Goal: Task Accomplishment & Management: Manage account settings

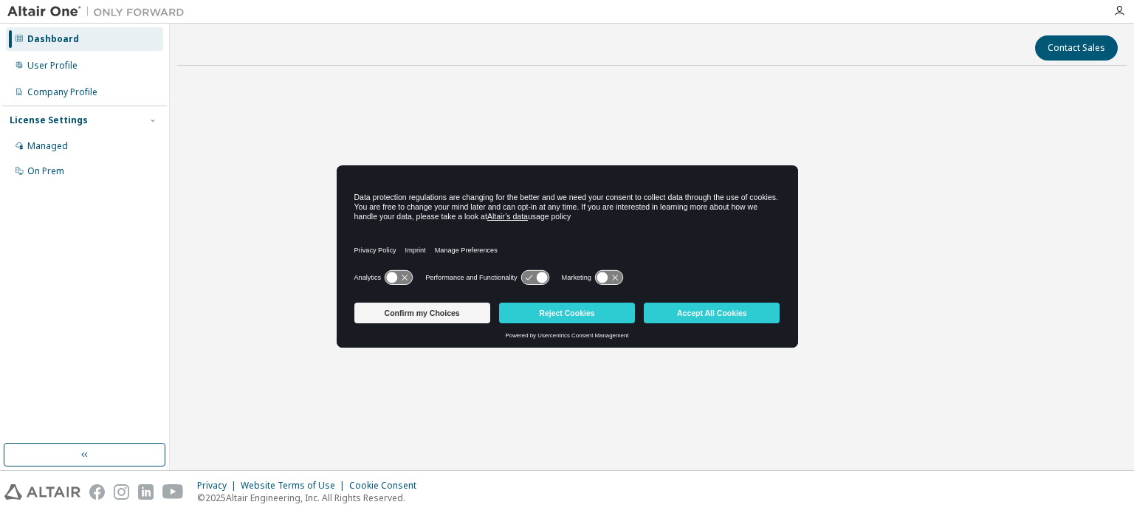
click at [609, 286] on div "Analytics Performance and Functionality Marketing" at bounding box center [568, 282] width 426 height 30
click at [609, 279] on icon at bounding box center [608, 278] width 27 height 14
click at [399, 275] on icon at bounding box center [398, 278] width 27 height 14
click at [691, 305] on button "Accept All Cookies" at bounding box center [712, 313] width 136 height 21
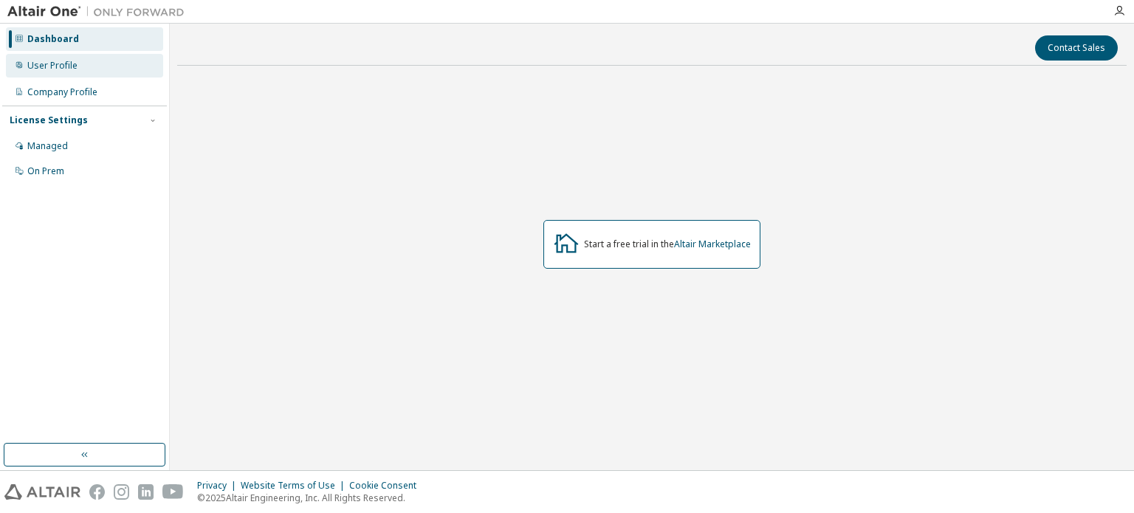
click at [49, 63] on div "User Profile" at bounding box center [52, 66] width 50 height 12
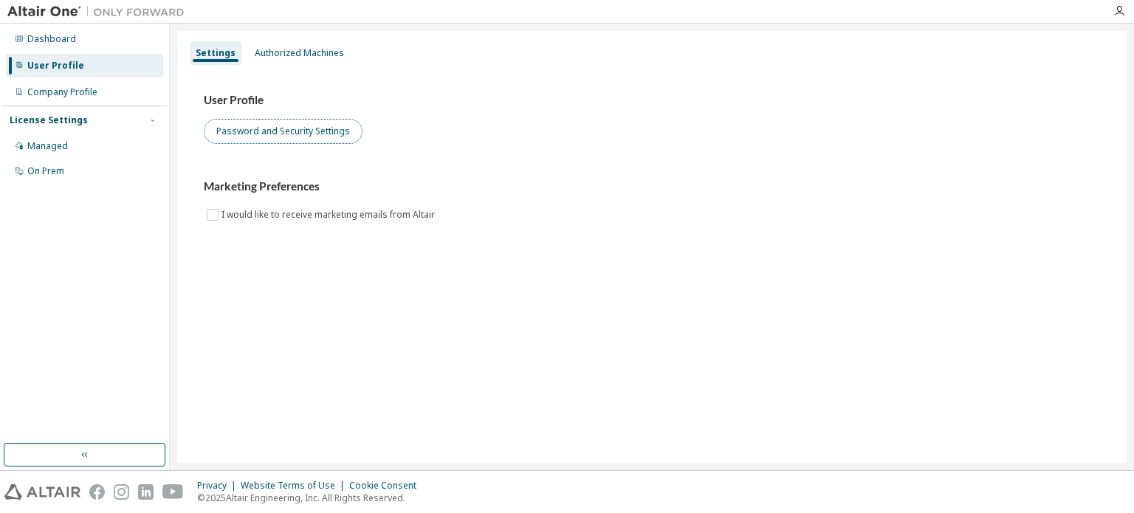
click at [269, 135] on button "Password and Security Settings" at bounding box center [283, 131] width 159 height 25
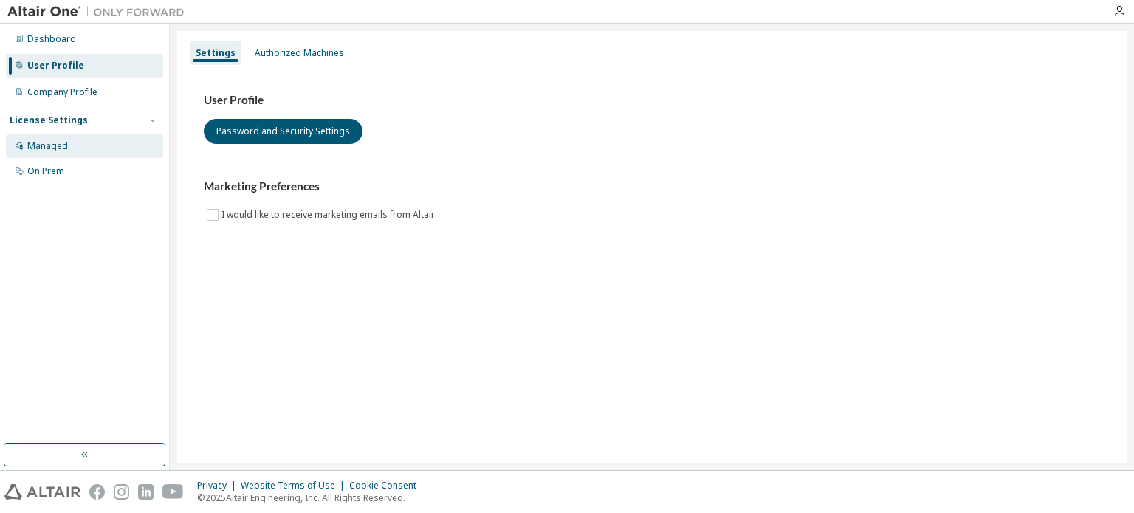
click at [65, 149] on div "Managed" at bounding box center [47, 146] width 41 height 12
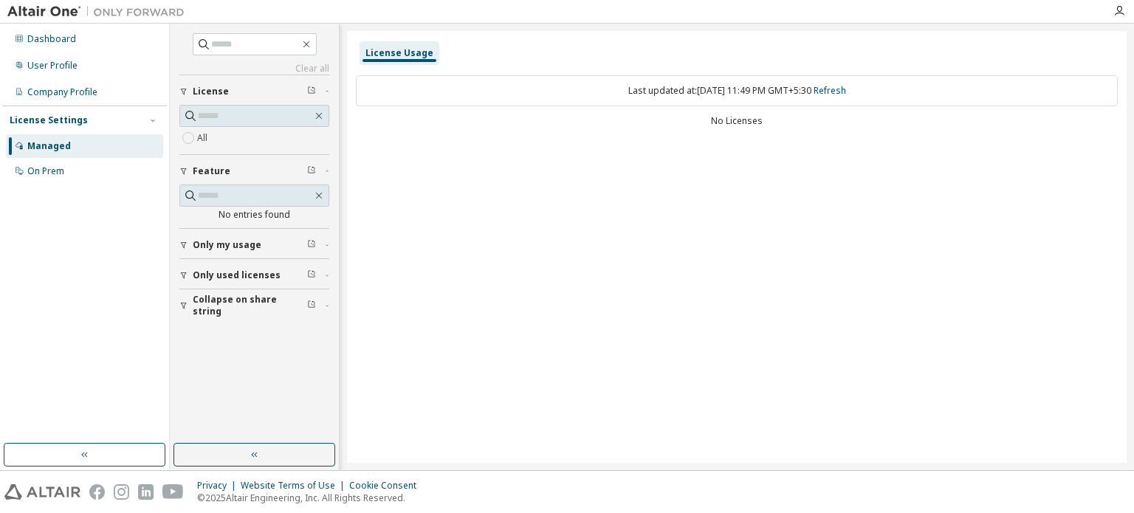
click at [272, 273] on span "Only used licenses" at bounding box center [237, 276] width 88 height 12
click at [270, 246] on div "Only my usage" at bounding box center [259, 245] width 132 height 12
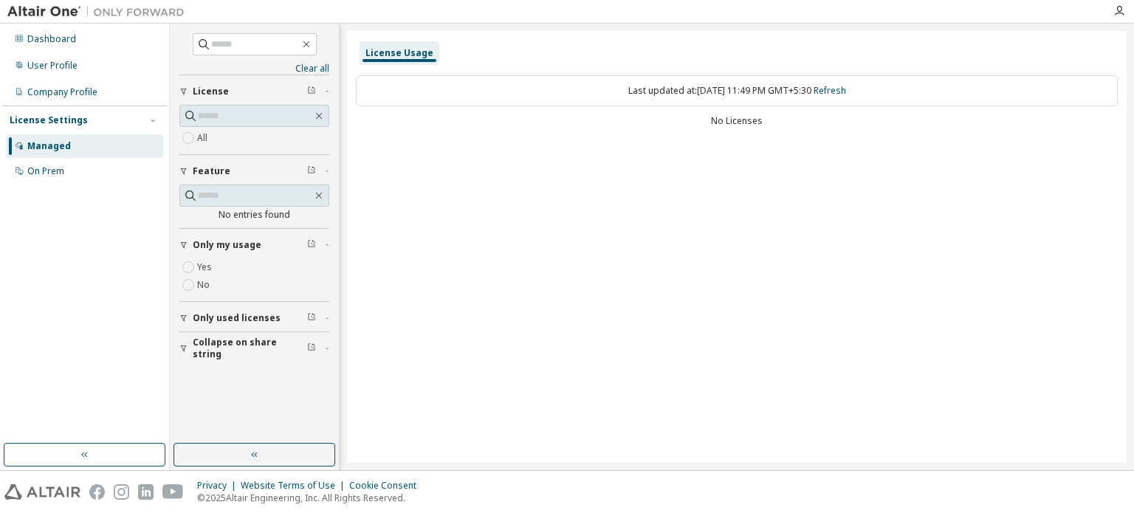
click at [260, 243] on div "Only my usage" at bounding box center [259, 245] width 132 height 12
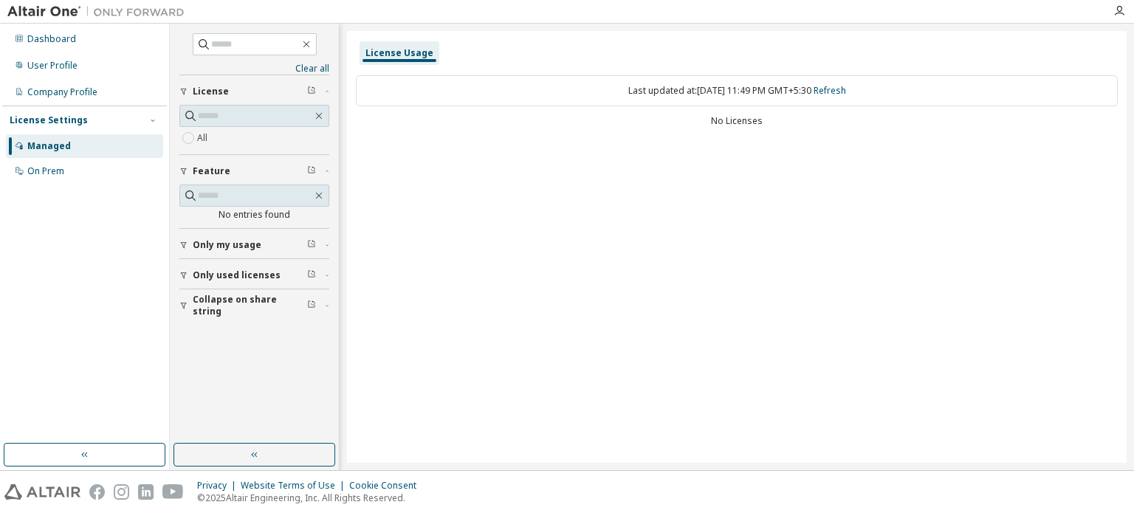
click at [239, 290] on button "Only used licenses" at bounding box center [254, 275] width 150 height 32
click at [236, 354] on button "Collapse on share string" at bounding box center [254, 348] width 150 height 32
click at [260, 245] on div "Only my usage" at bounding box center [259, 245] width 132 height 12
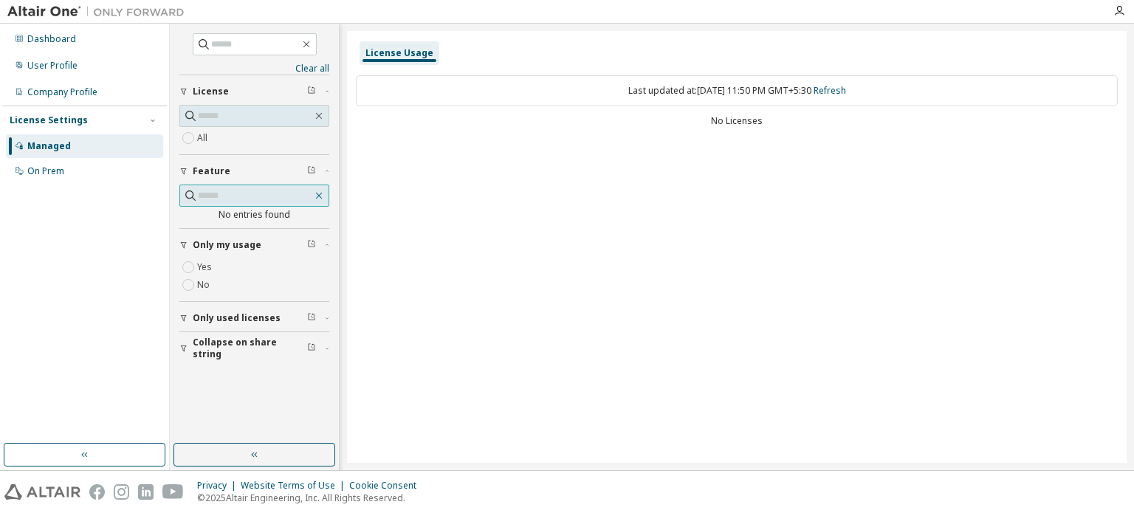
click at [316, 195] on icon "button" at bounding box center [319, 196] width 12 height 12
click at [238, 244] on span "Only my usage" at bounding box center [227, 245] width 69 height 12
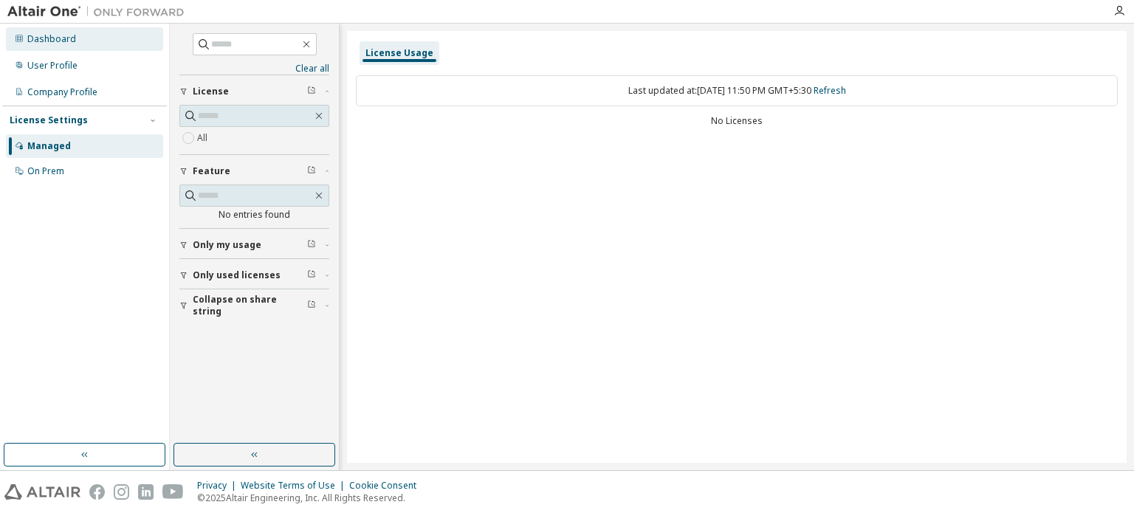
click at [69, 41] on div "Dashboard" at bounding box center [51, 39] width 49 height 12
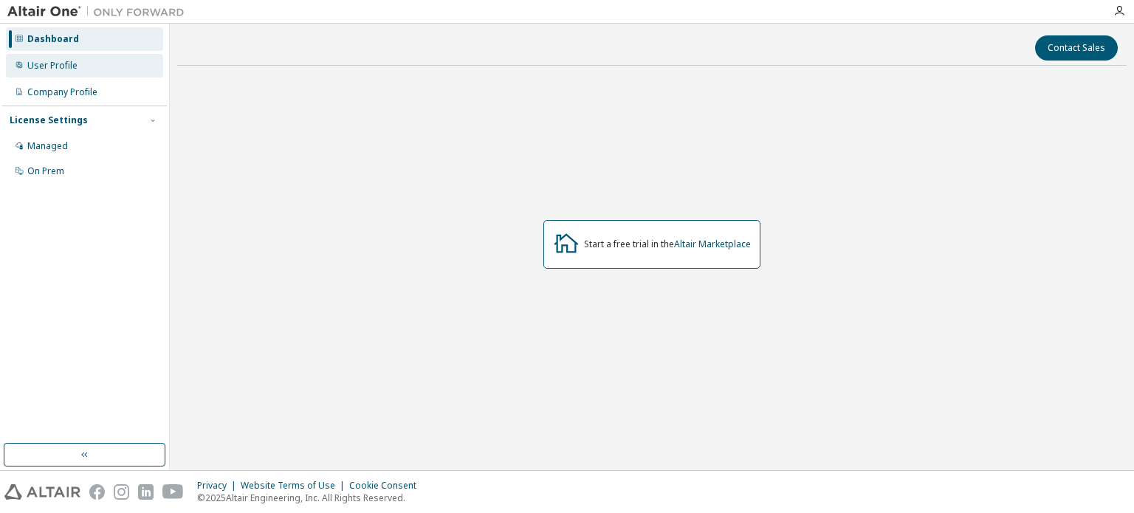
click at [61, 58] on div "User Profile" at bounding box center [84, 66] width 157 height 24
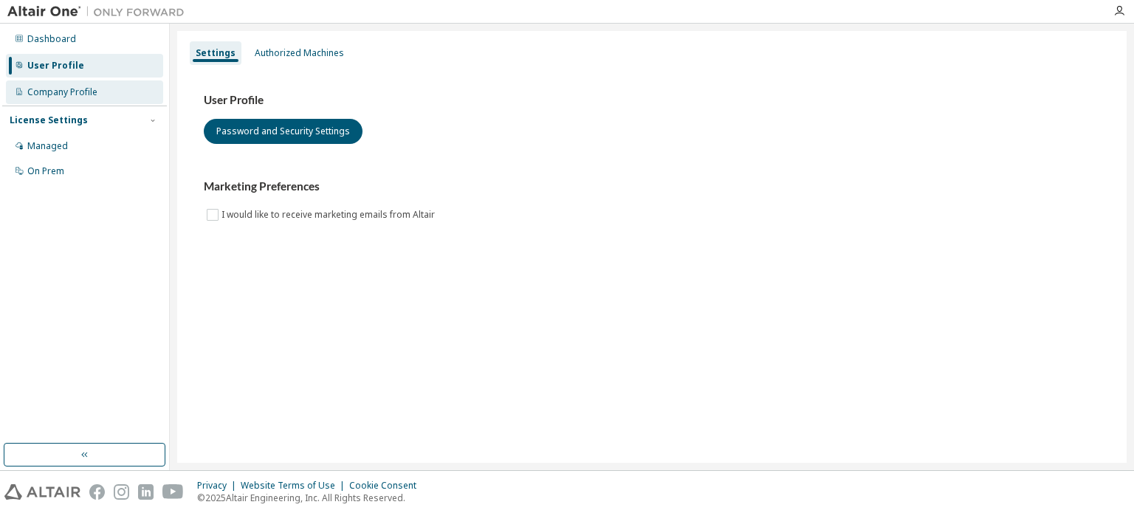
click at [58, 88] on div "Company Profile" at bounding box center [62, 92] width 70 height 12
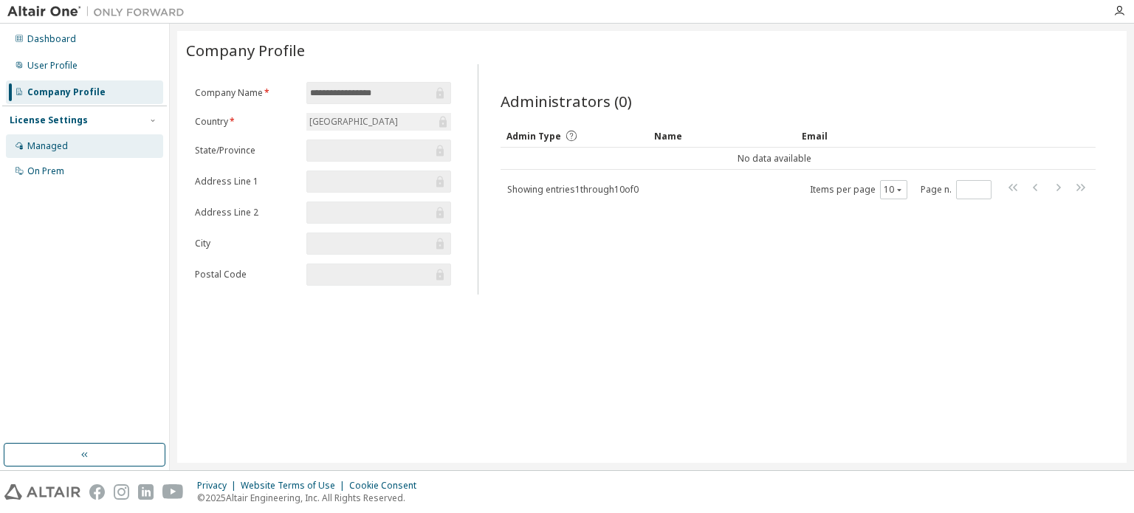
click at [58, 140] on div "Managed" at bounding box center [47, 146] width 41 height 12
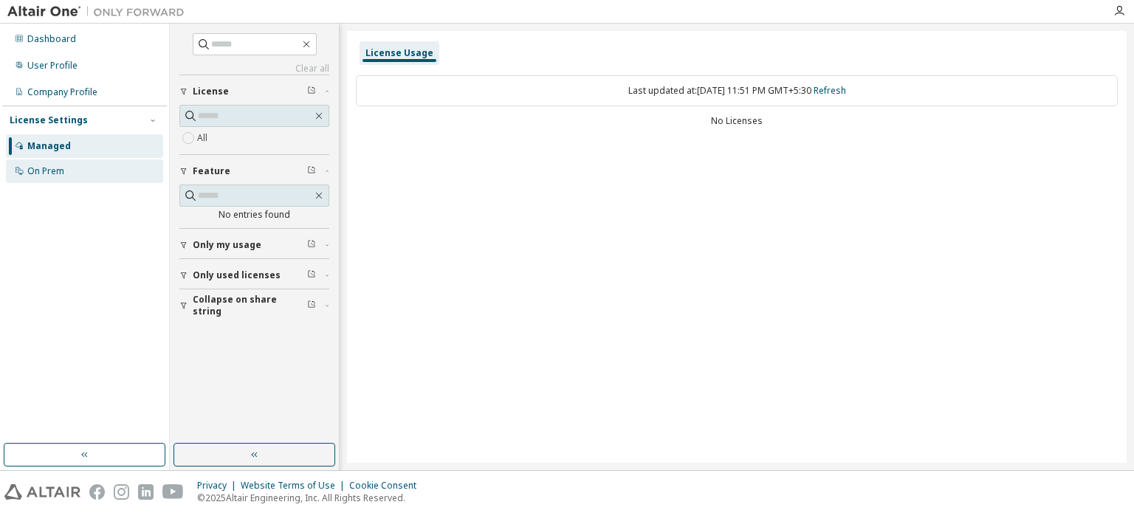
click at [57, 165] on div "On Prem" at bounding box center [45, 171] width 37 height 12
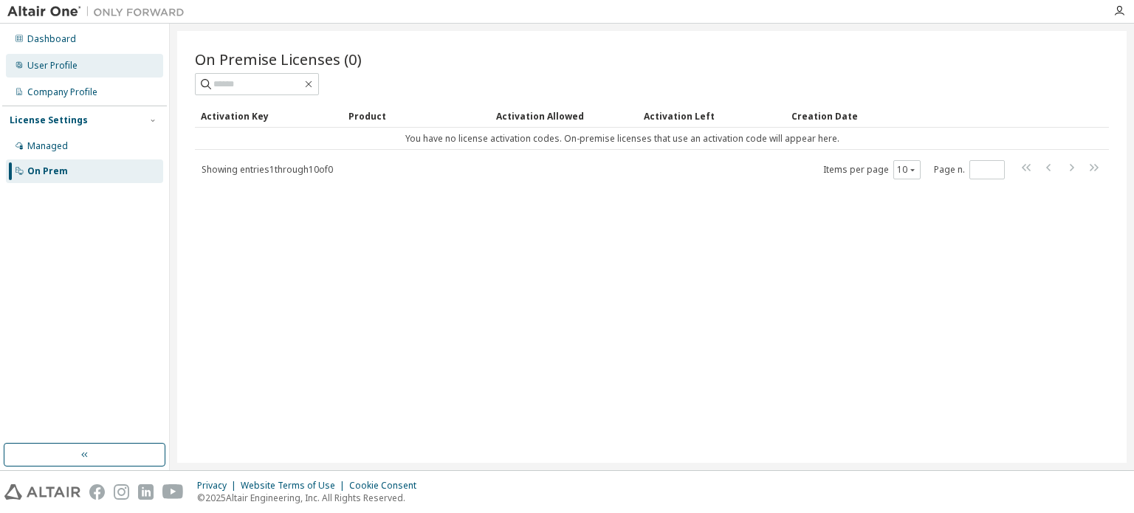
click at [67, 56] on div "User Profile" at bounding box center [84, 66] width 157 height 24
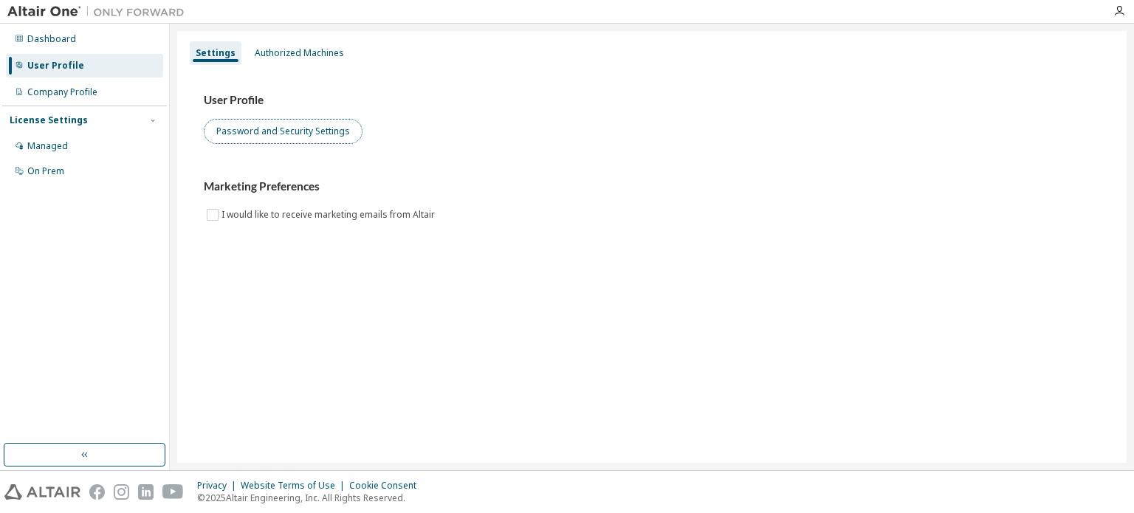
click at [244, 134] on button "Password and Security Settings" at bounding box center [283, 131] width 159 height 25
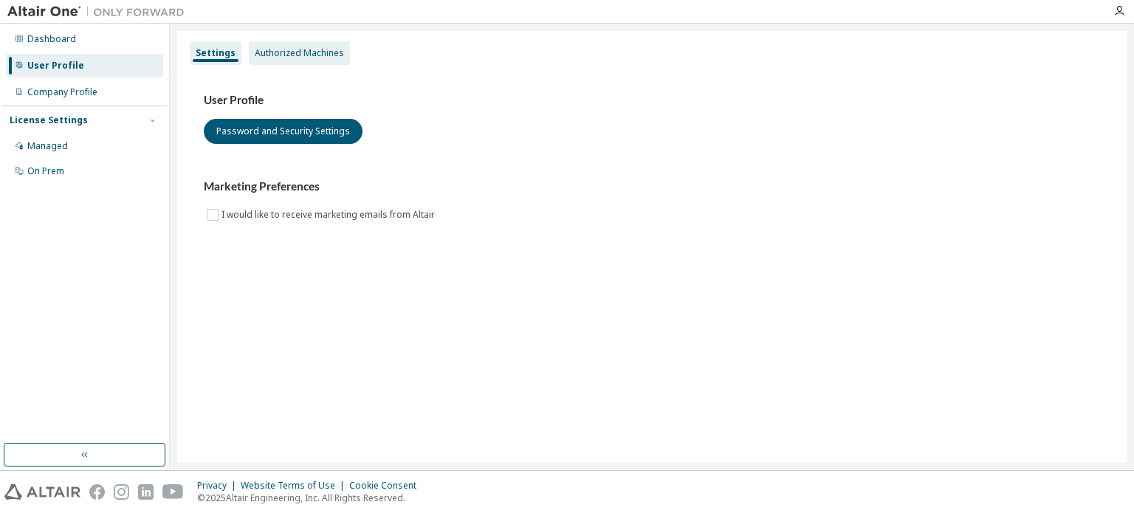
click at [295, 45] on div "Authorized Machines" at bounding box center [299, 53] width 101 height 24
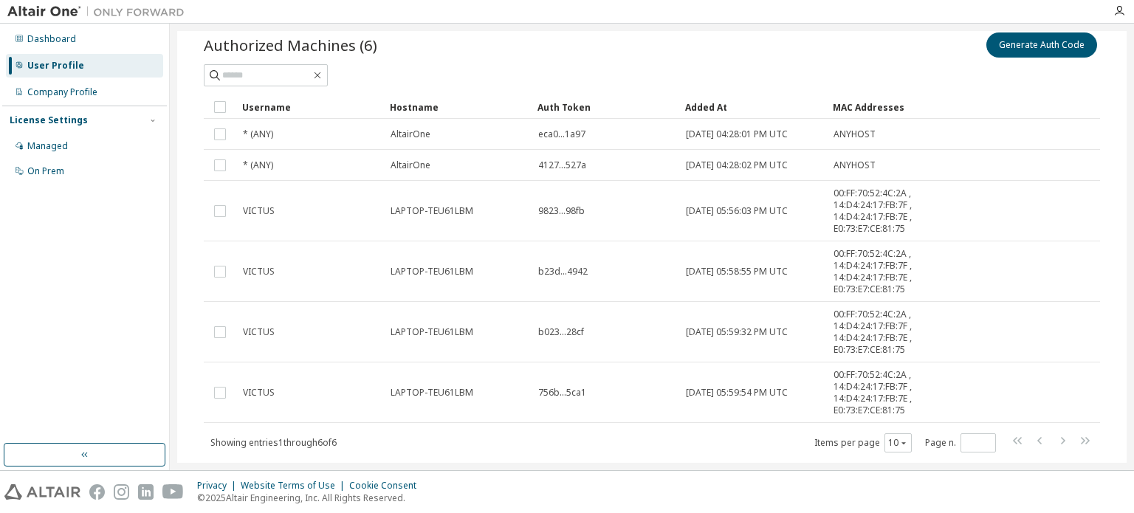
scroll to position [54, 0]
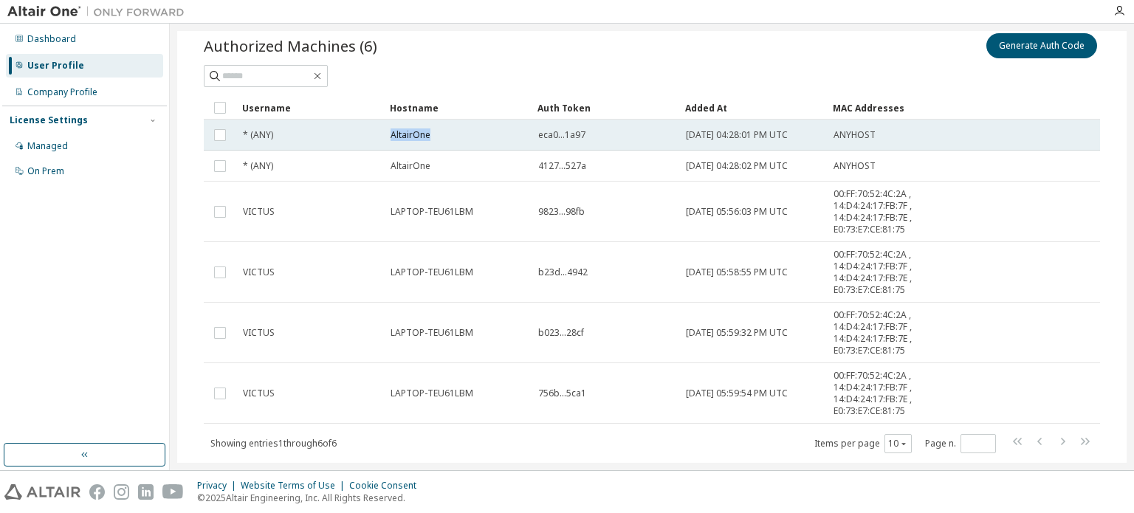
drag, startPoint x: 386, startPoint y: 137, endPoint x: 439, endPoint y: 134, distance: 53.3
click at [439, 134] on td "AltairOne" at bounding box center [458, 135] width 148 height 31
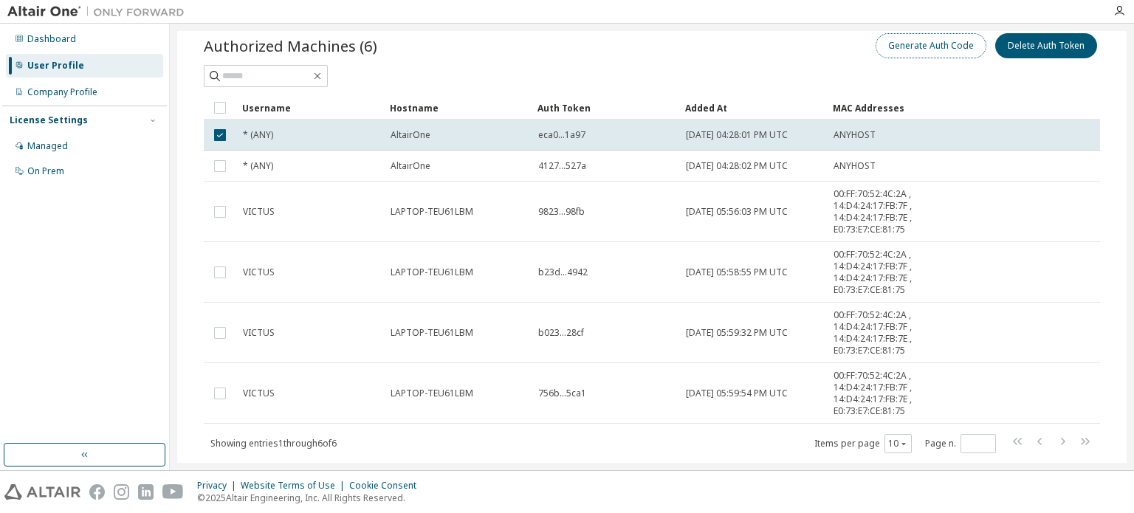
click at [960, 55] on button "Generate Auth Code" at bounding box center [931, 45] width 111 height 25
click at [928, 45] on button "Generate Auth Code" at bounding box center [931, 45] width 111 height 25
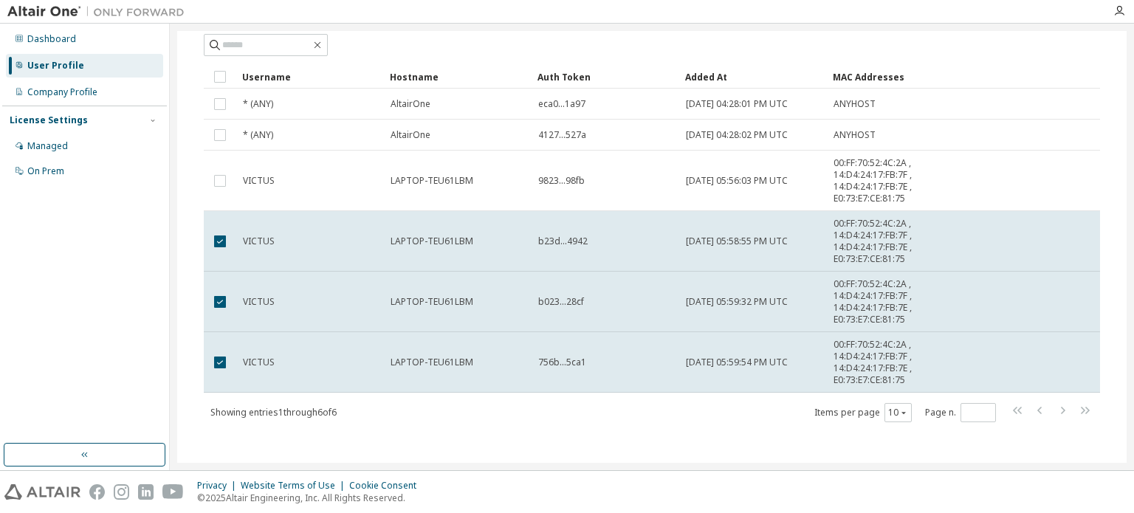
scroll to position [0, 0]
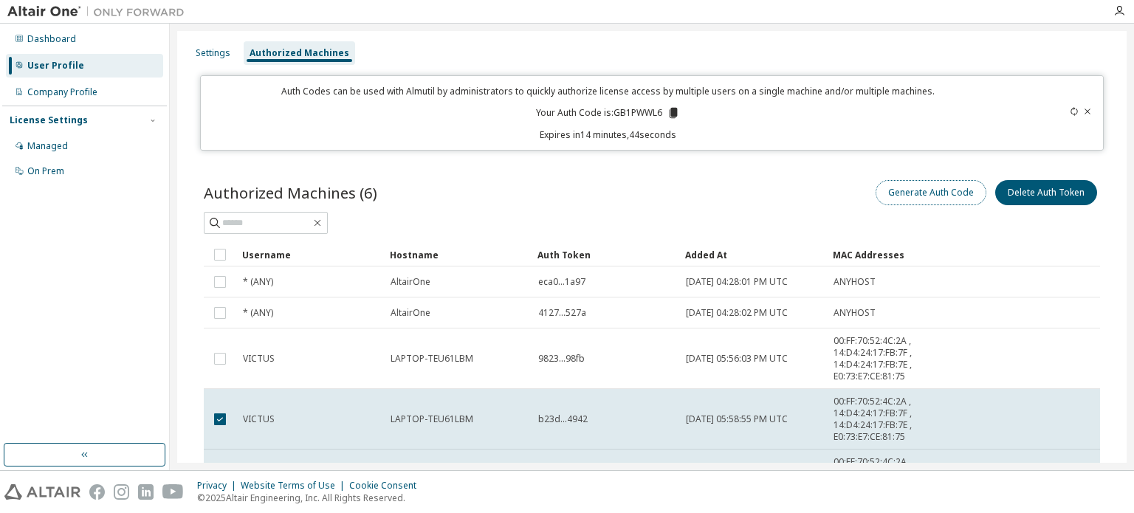
click at [945, 203] on button "Generate Auth Code" at bounding box center [931, 192] width 111 height 25
click at [945, 202] on button "Generate Auth Code" at bounding box center [931, 192] width 111 height 25
click at [971, 199] on button "Generate Auth Code" at bounding box center [931, 192] width 111 height 25
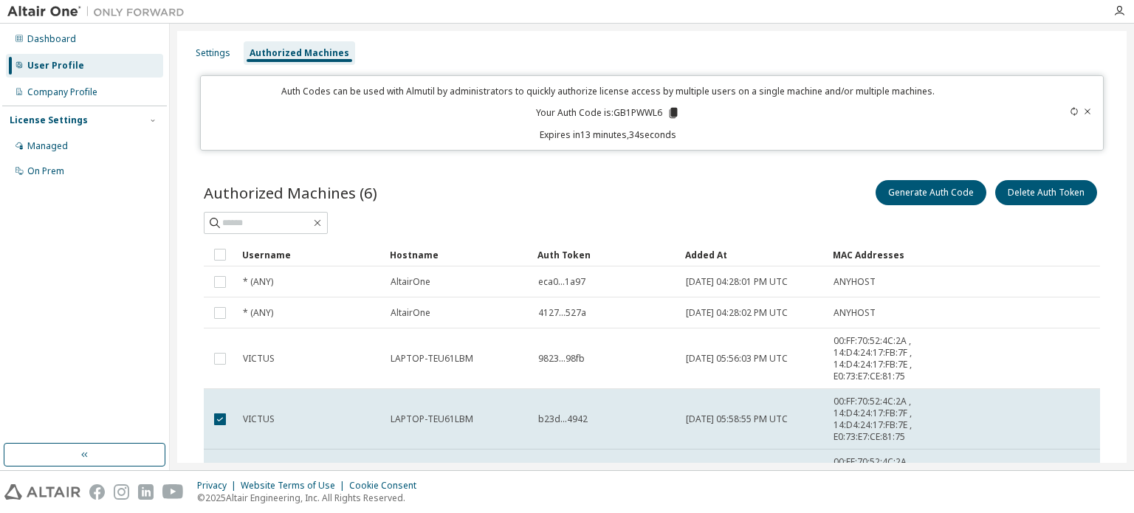
click at [970, 235] on div "Authorized Machines (6) Generate Auth Code Delete Auth Token Clear Load Save Sa…" at bounding box center [652, 389] width 897 height 424
drag, startPoint x: 612, startPoint y: 114, endPoint x: 659, endPoint y: 114, distance: 47.3
click at [659, 114] on p "Your Auth Code is: GB1PWWL6" at bounding box center [608, 112] width 144 height 13
copy p "GB1PWWL6"
click at [659, 114] on p "Your Auth Code is: GB1PWWL6" at bounding box center [608, 112] width 144 height 13
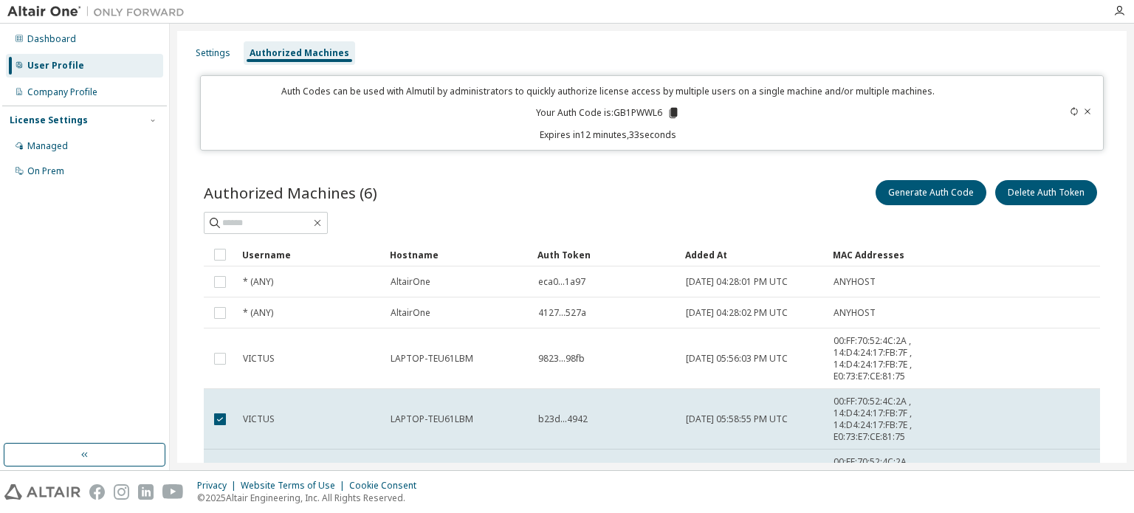
click at [990, 215] on div at bounding box center [652, 223] width 897 height 22
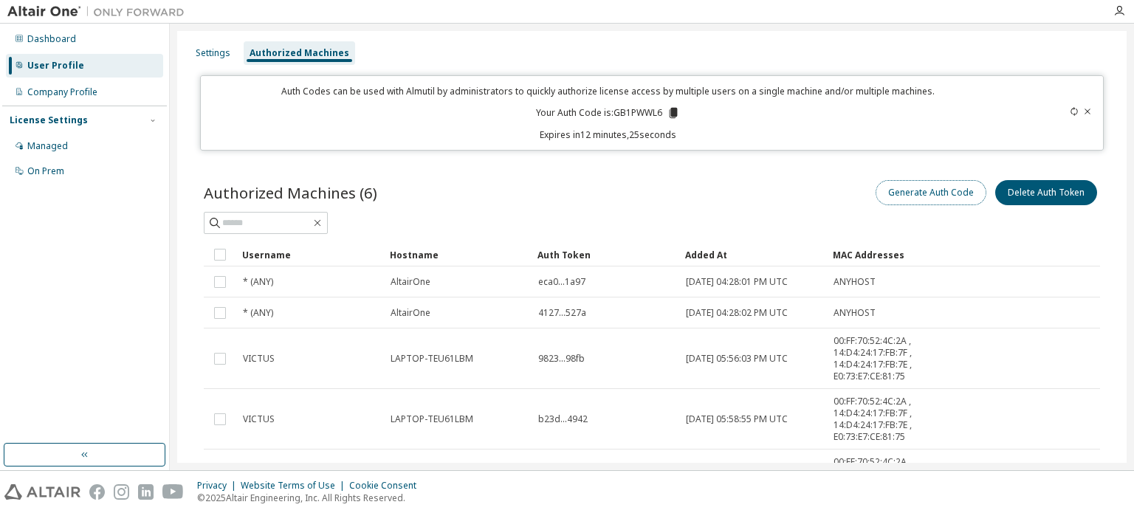
click at [916, 194] on button "Generate Auth Code" at bounding box center [931, 192] width 111 height 25
click at [988, 236] on div "Authorized Machines (6) Generate Auth Code Delete Auth Token Clear Load Save Sa…" at bounding box center [652, 389] width 897 height 424
click at [842, 168] on div "Authorized Machines (6) Generate Auth Code Delete Auth Token Clear Load Save Sa…" at bounding box center [652, 400] width 932 height 480
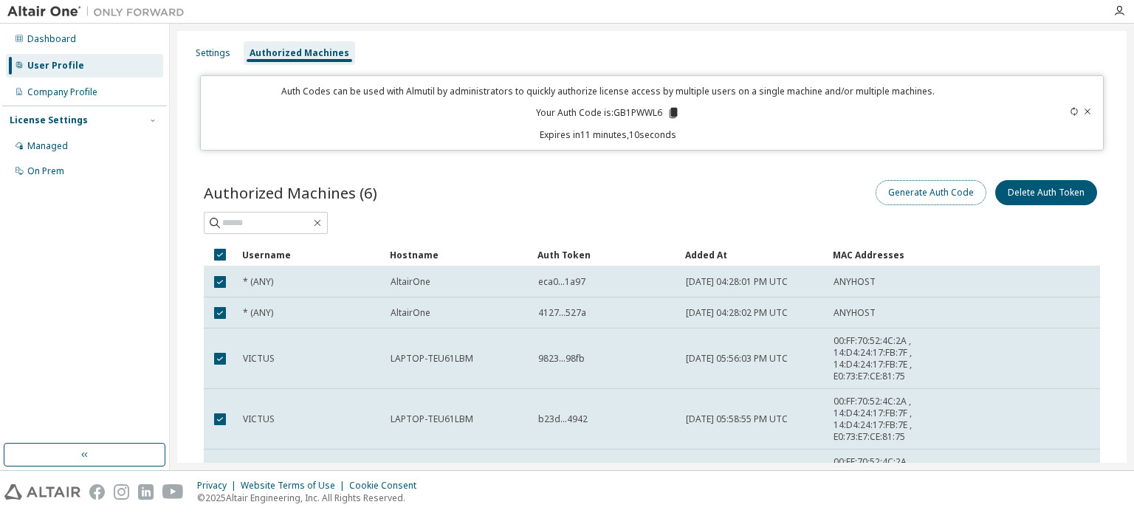
click at [942, 204] on button "Generate Auth Code" at bounding box center [931, 192] width 111 height 25
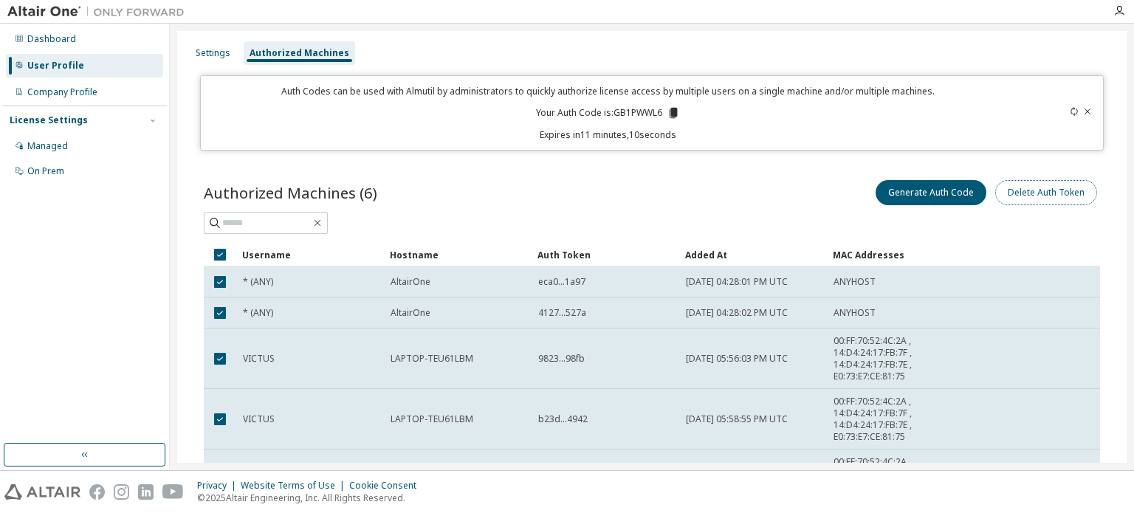
click at [1033, 186] on button "Delete Auth Token" at bounding box center [1047, 192] width 102 height 25
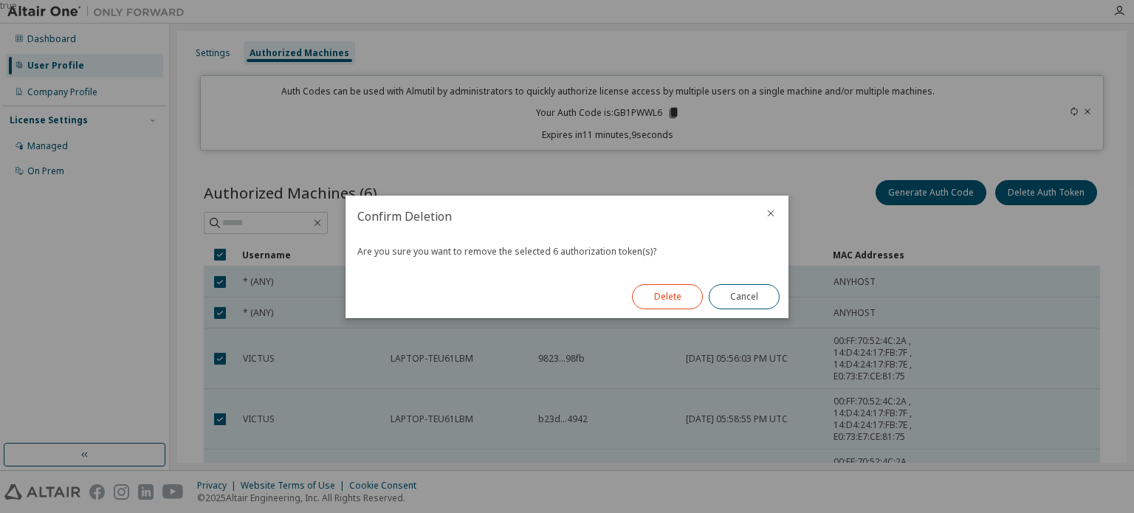
click at [688, 288] on button "Delete" at bounding box center [667, 296] width 71 height 25
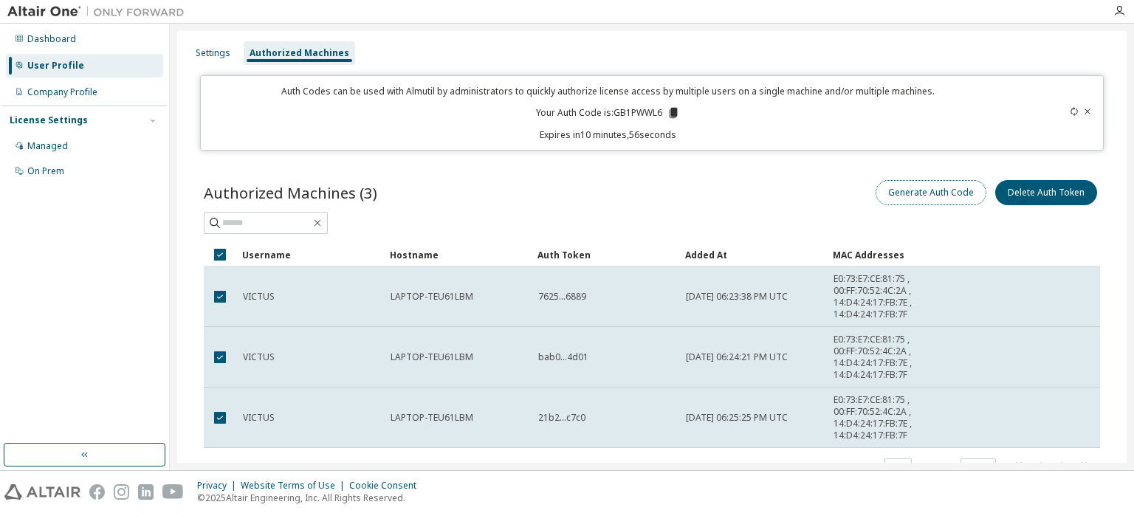
click at [925, 187] on button "Generate Auth Code" at bounding box center [931, 192] width 111 height 25
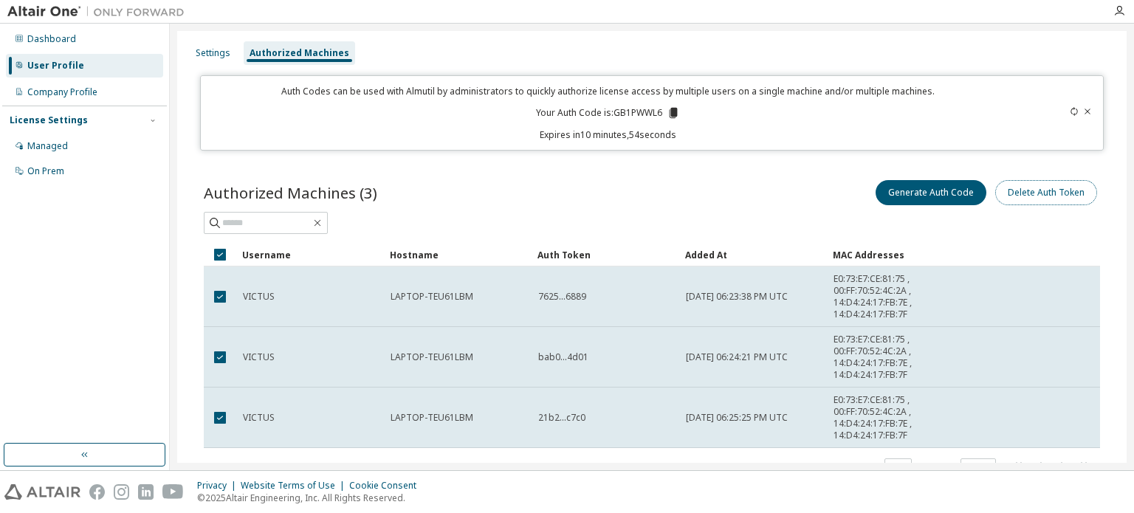
click at [1019, 194] on button "Delete Auth Token" at bounding box center [1047, 192] width 102 height 25
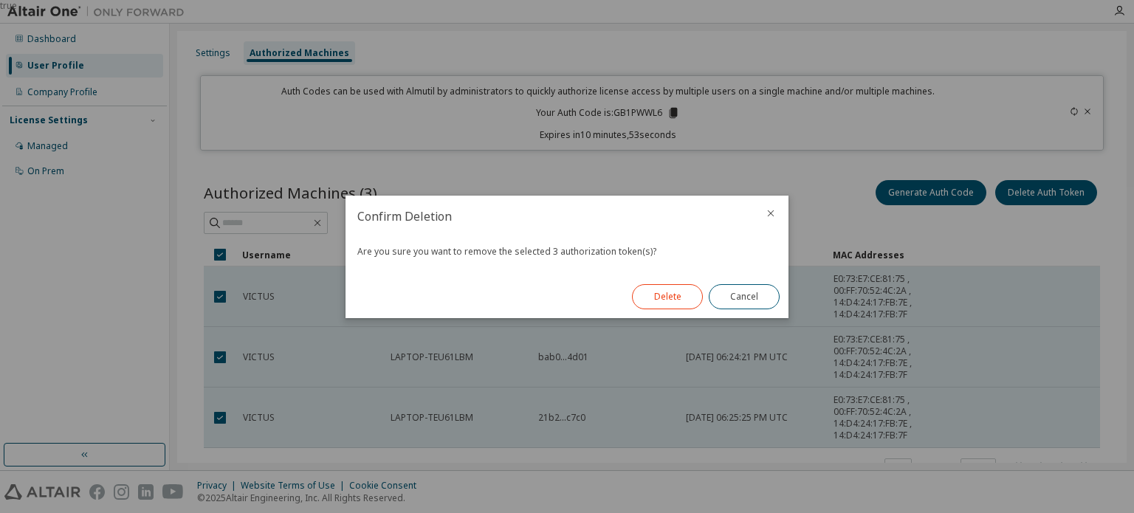
click at [672, 301] on button "Delete" at bounding box center [667, 296] width 71 height 25
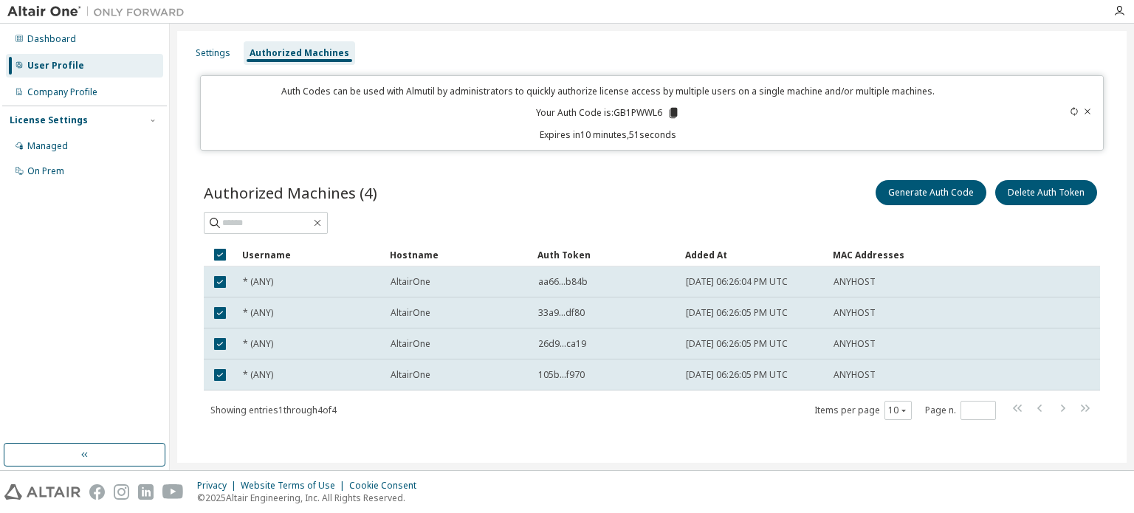
click at [1084, 107] on icon at bounding box center [1088, 111] width 9 height 9
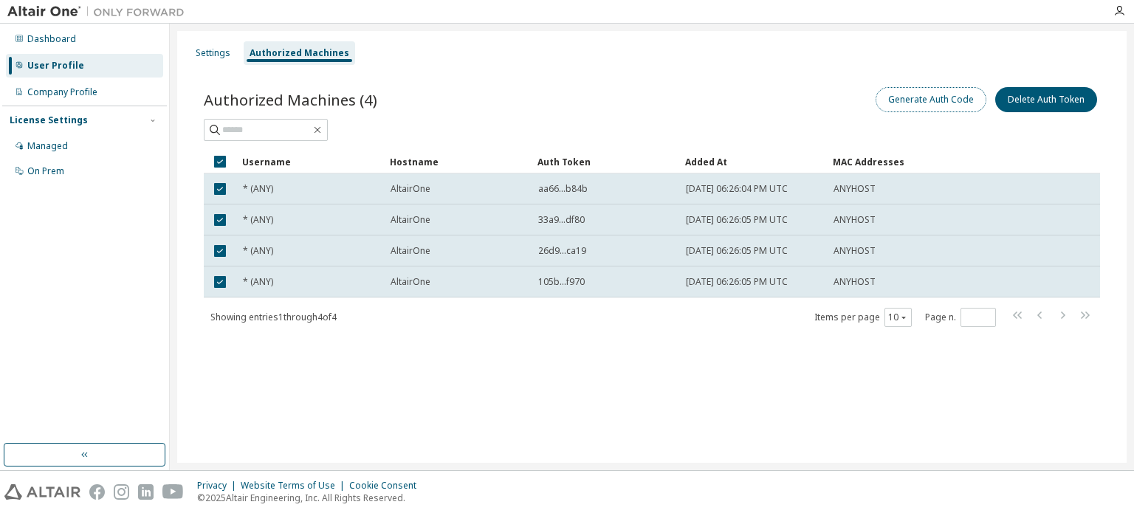
click at [943, 99] on button "Generate Auth Code" at bounding box center [931, 99] width 111 height 25
